Goal: Check status: Check status

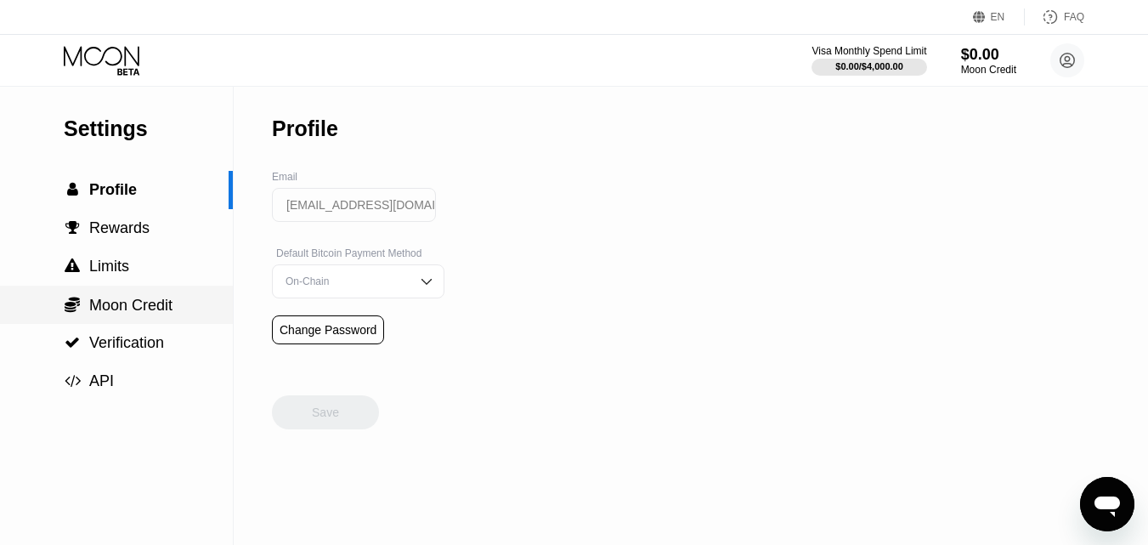
click at [120, 309] on span "Moon Credit" at bounding box center [130, 305] width 83 height 17
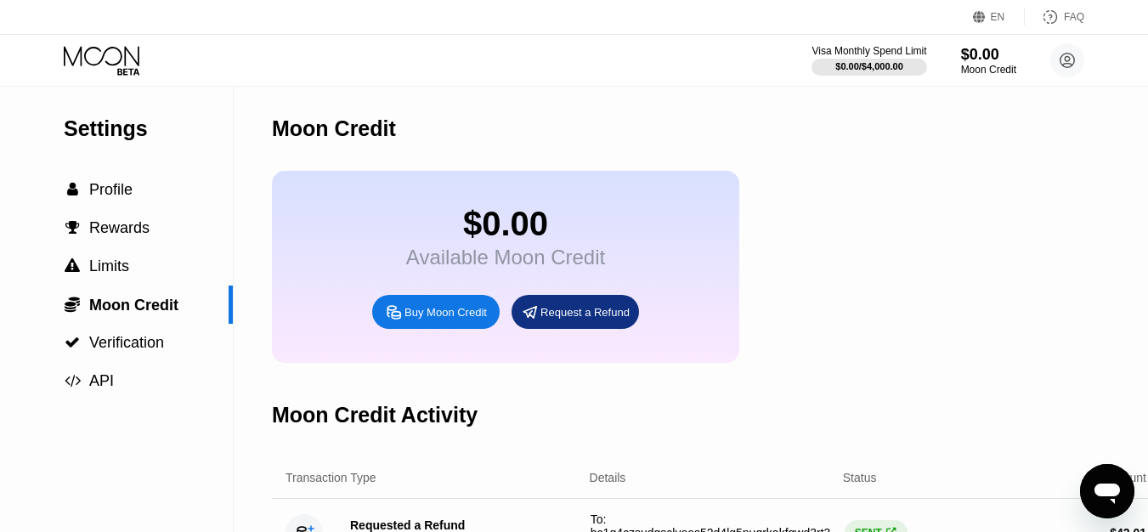
click at [875, 289] on div "$0.00 Available Moon Credit Buy Moon Credit Request a Refund" at bounding box center [716, 267] width 888 height 192
click at [110, 193] on span "Profile" at bounding box center [110, 189] width 43 height 17
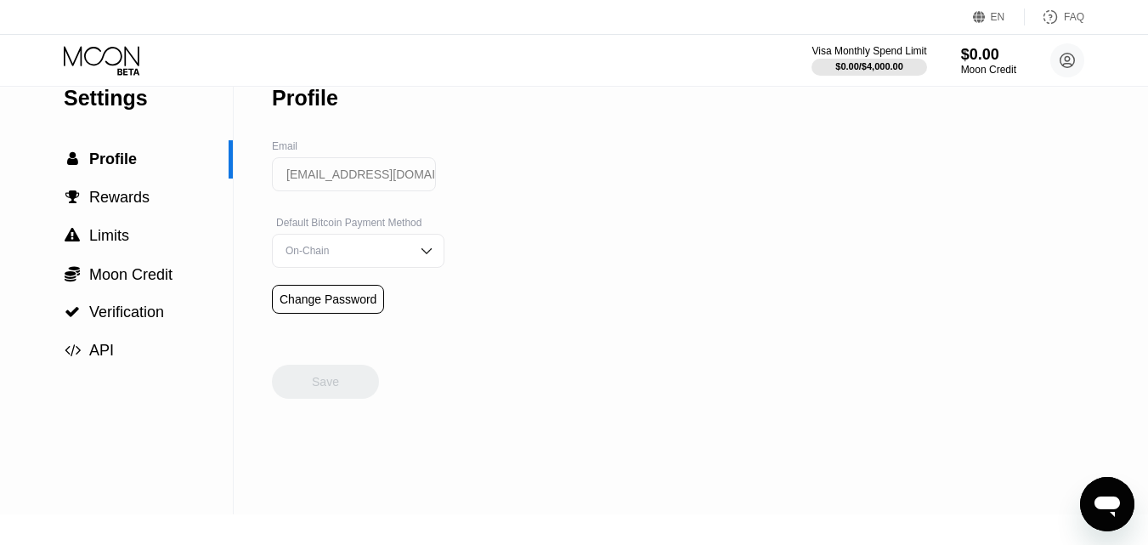
scroll to position [25, 0]
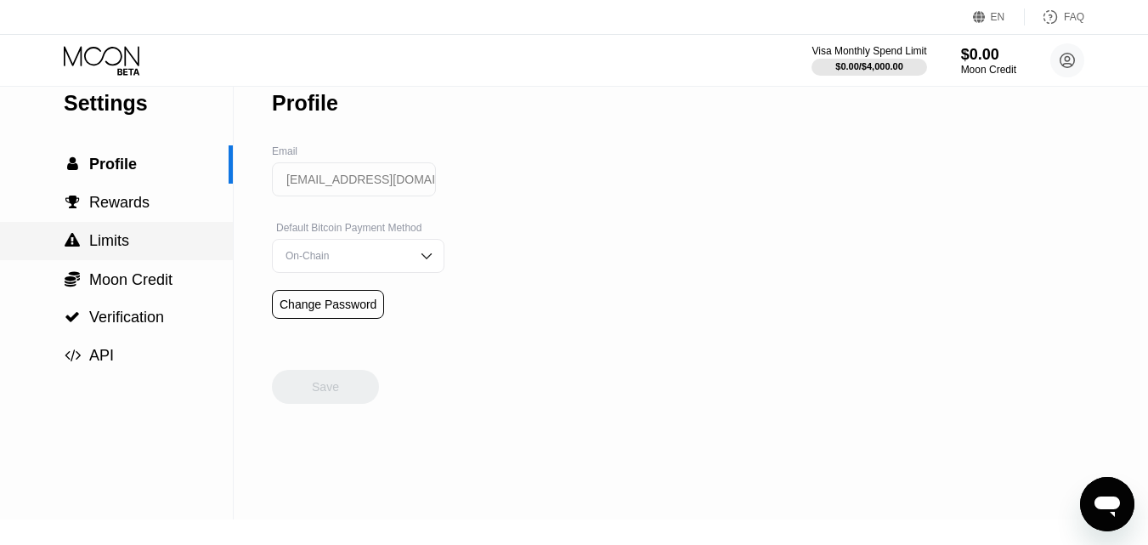
click at [111, 245] on span "Limits" at bounding box center [109, 240] width 40 height 17
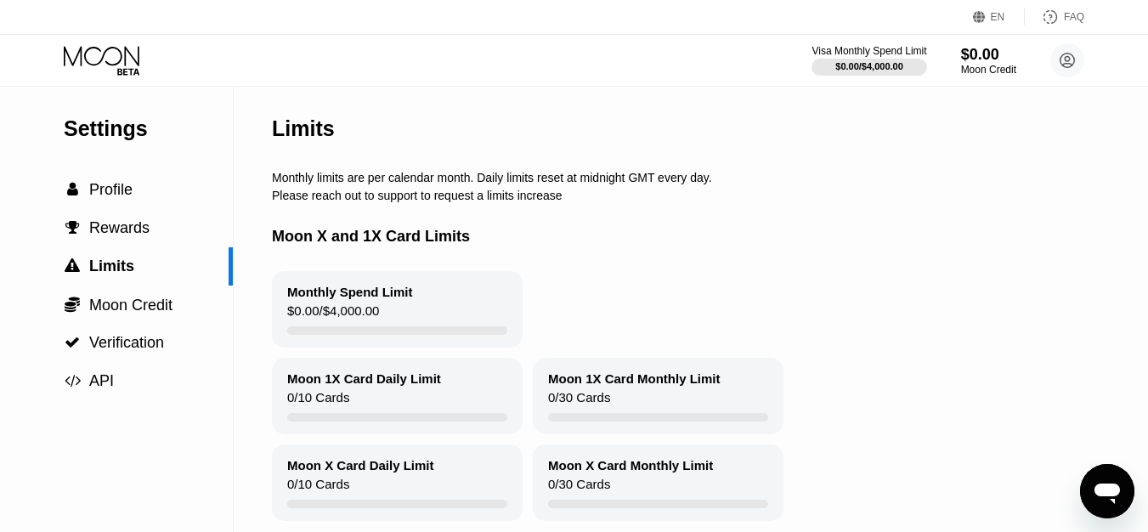
click at [358, 314] on div "$0.00 / $4,000.00" at bounding box center [333, 314] width 92 height 23
click at [1066, 61] on icon at bounding box center [1067, 60] width 9 height 9
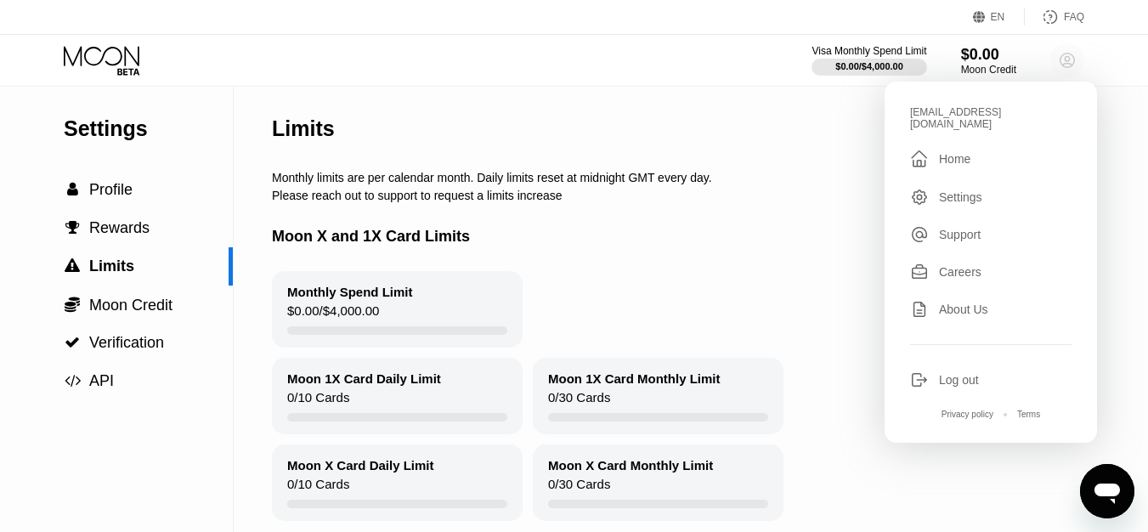
click at [1066, 61] on icon at bounding box center [1067, 60] width 9 height 9
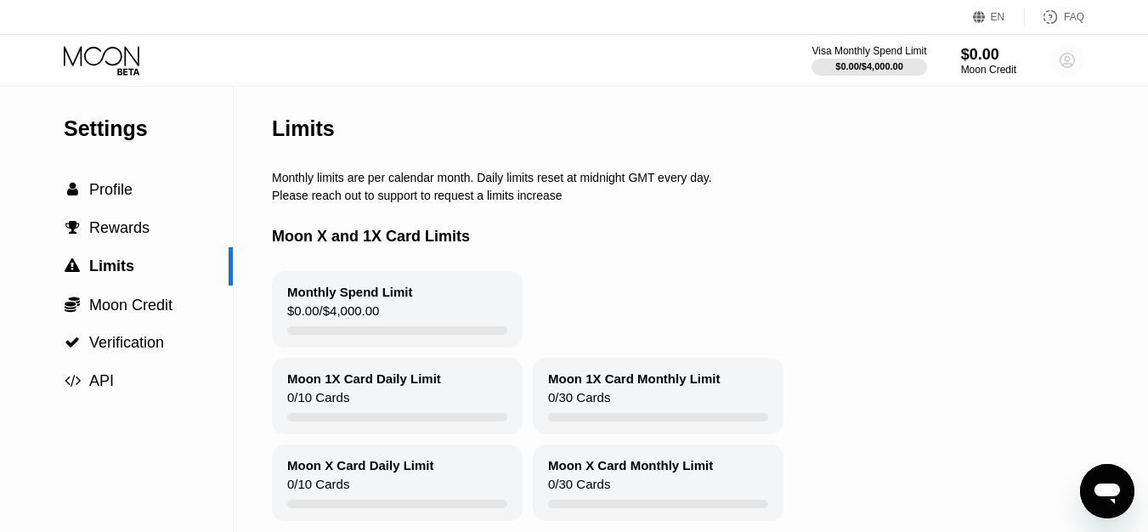
click at [1066, 61] on icon at bounding box center [1067, 60] width 9 height 9
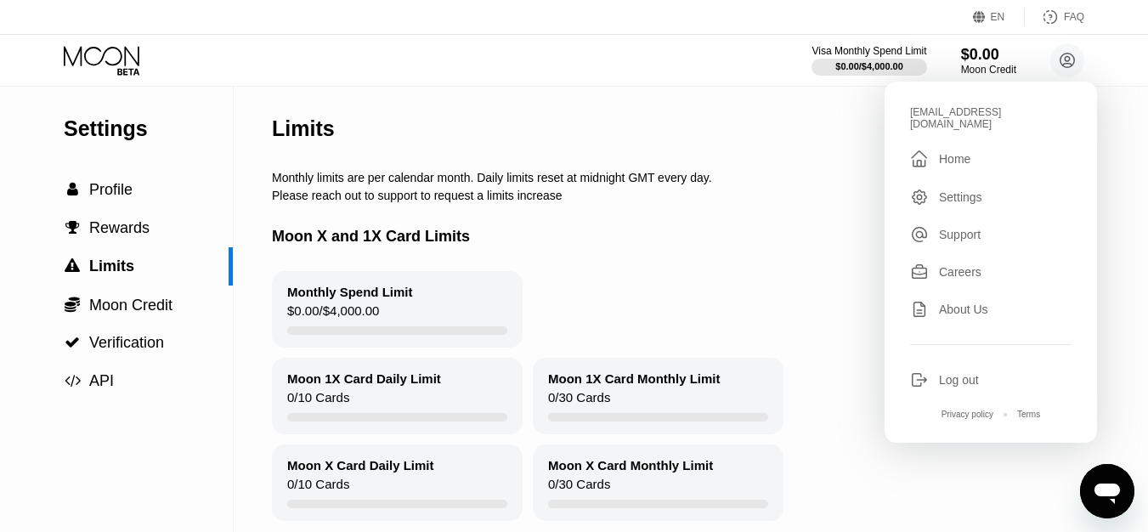
click at [960, 152] on div "Home" at bounding box center [954, 159] width 31 height 14
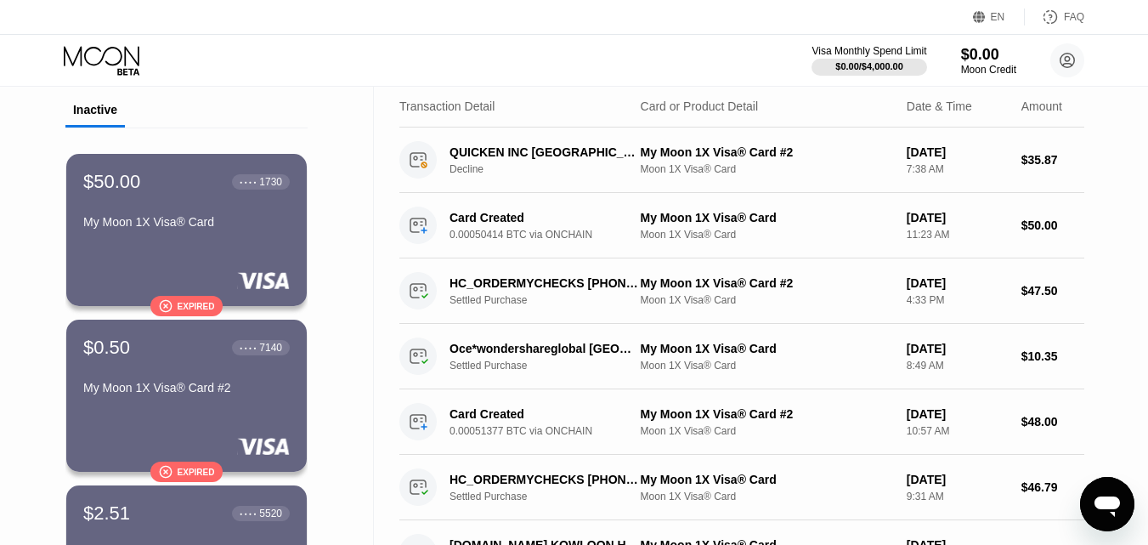
scroll to position [67, 0]
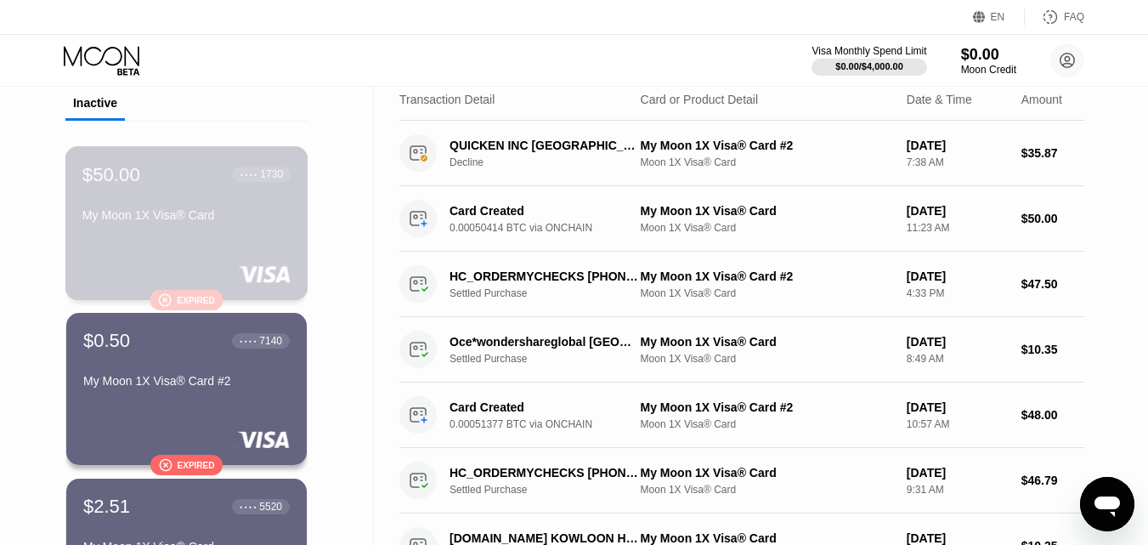
click at [181, 255] on div "$50.00 ● ● ● ● 1730 My Moon 1X Visa® Card  Expired" at bounding box center [186, 223] width 243 height 154
